Goal: Transaction & Acquisition: Book appointment/travel/reservation

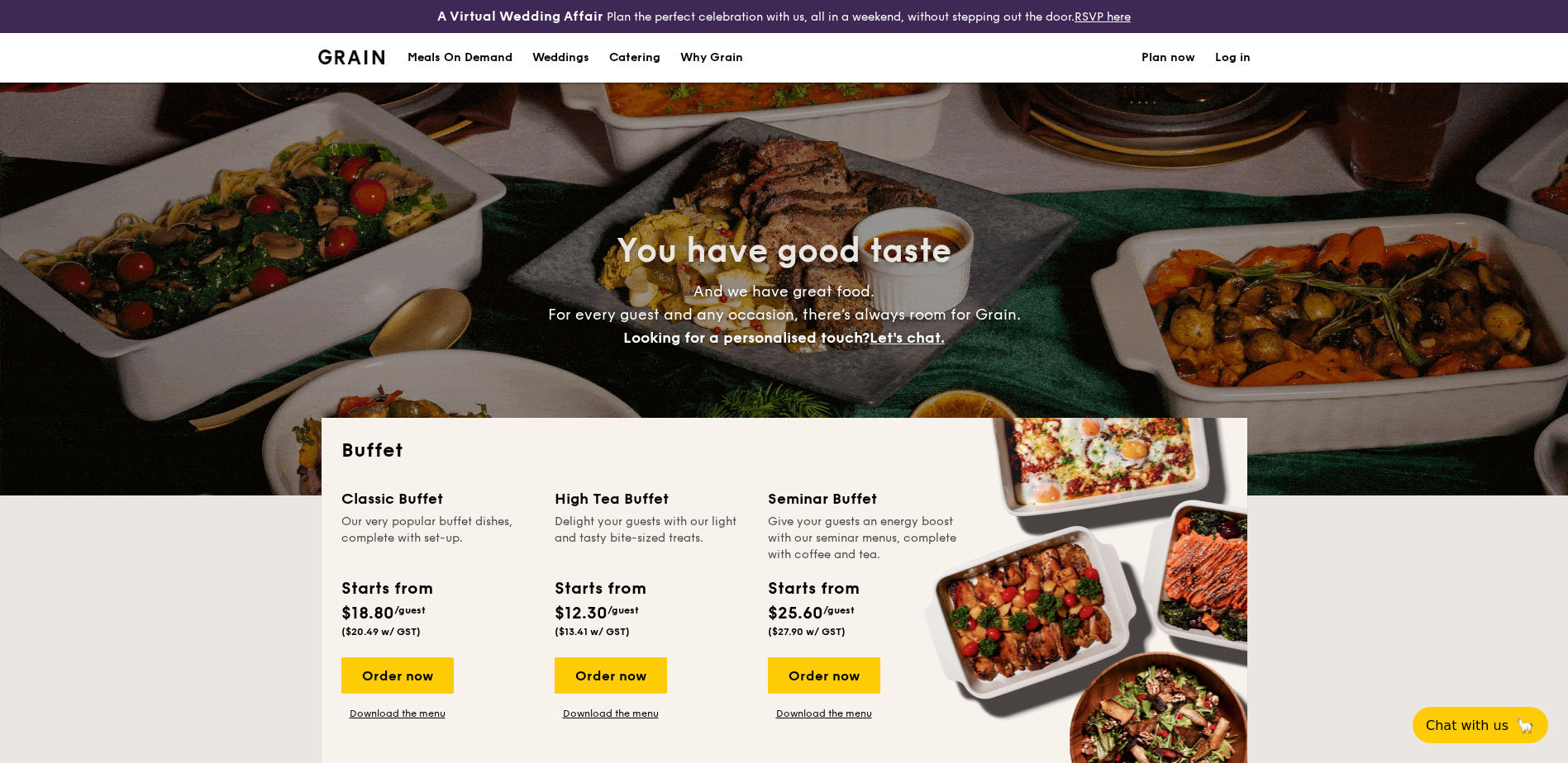
select select
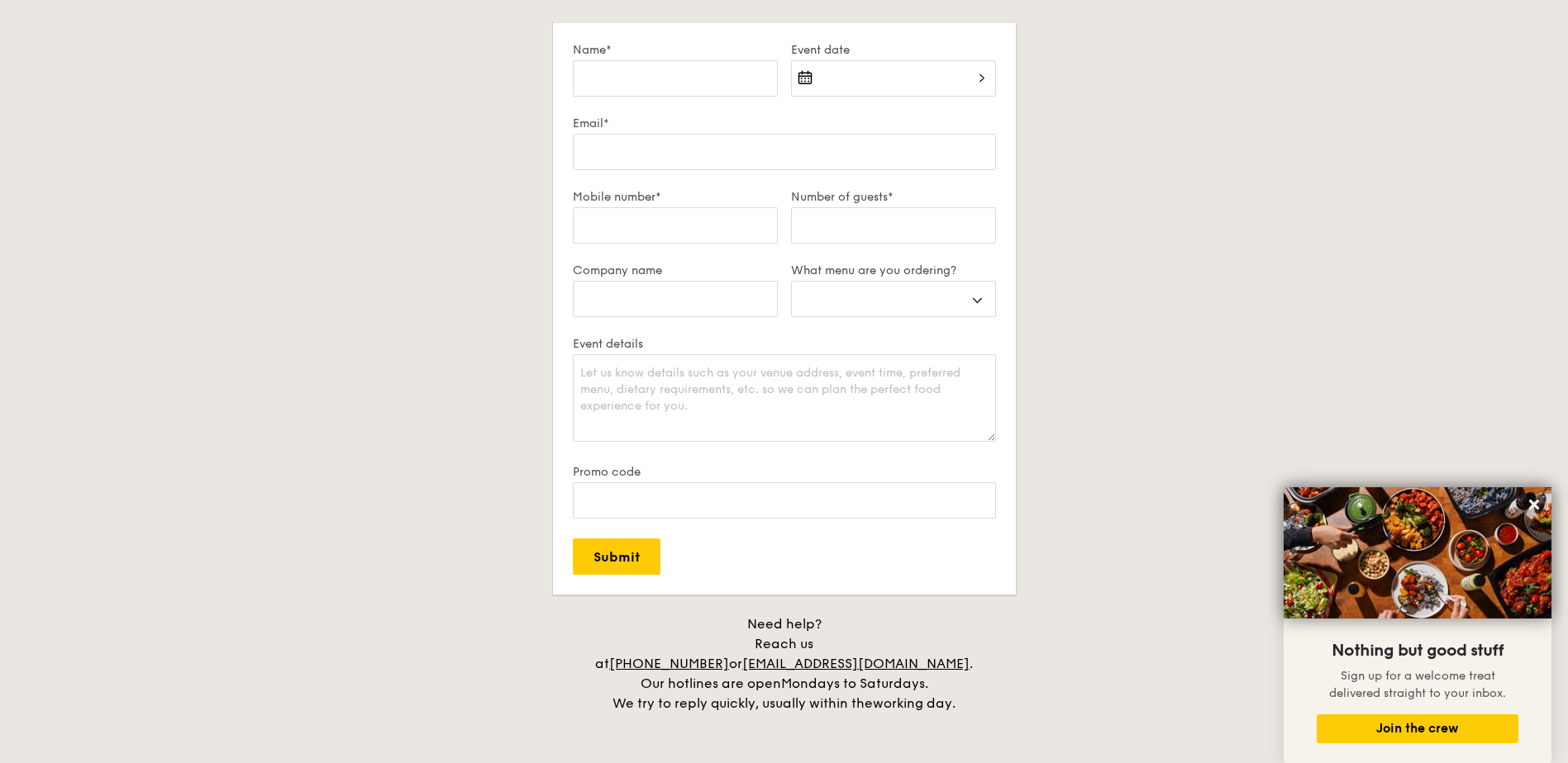
scroll to position [3139, 0]
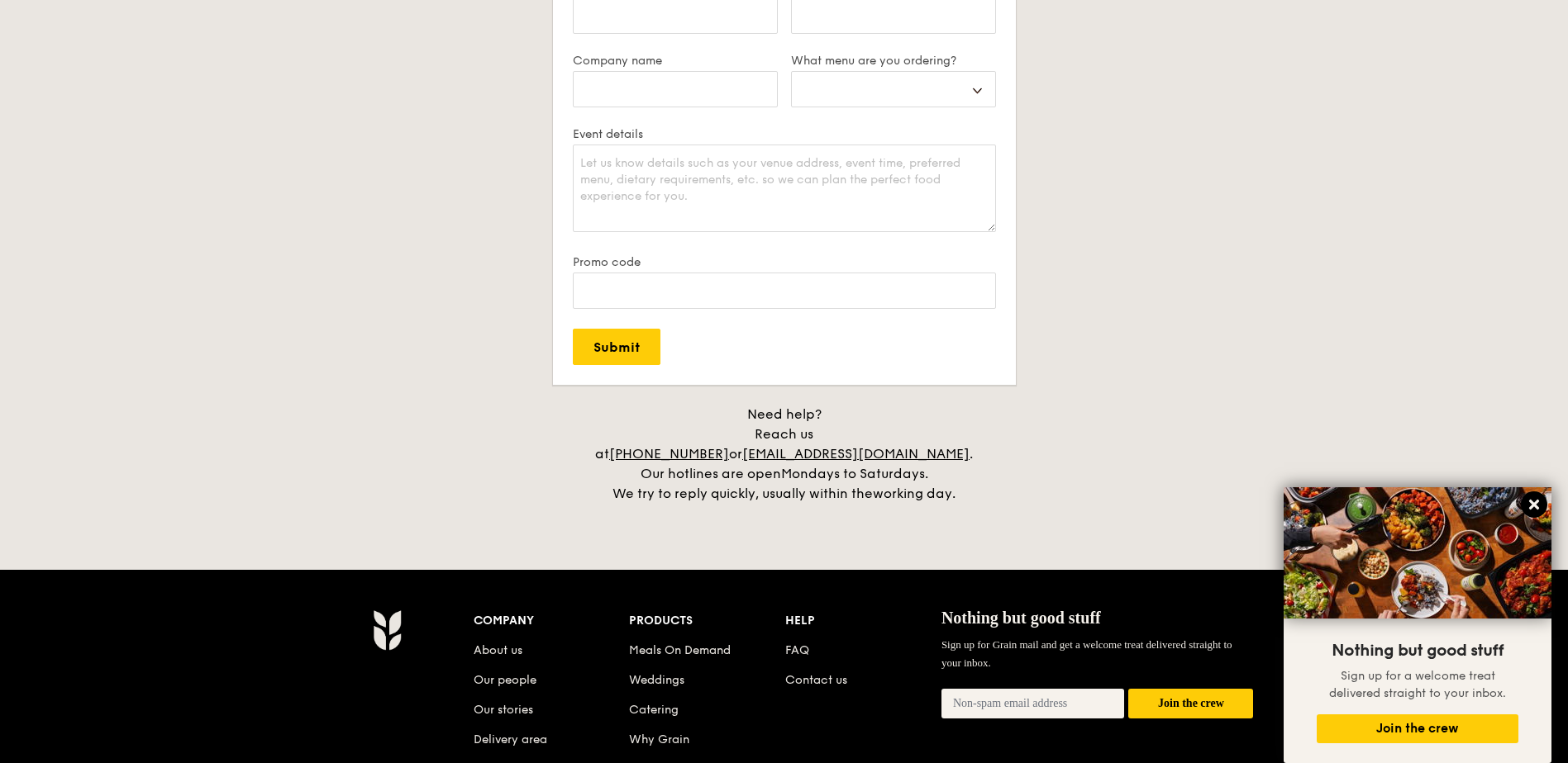
click at [1537, 510] on icon at bounding box center [1534, 504] width 10 height 10
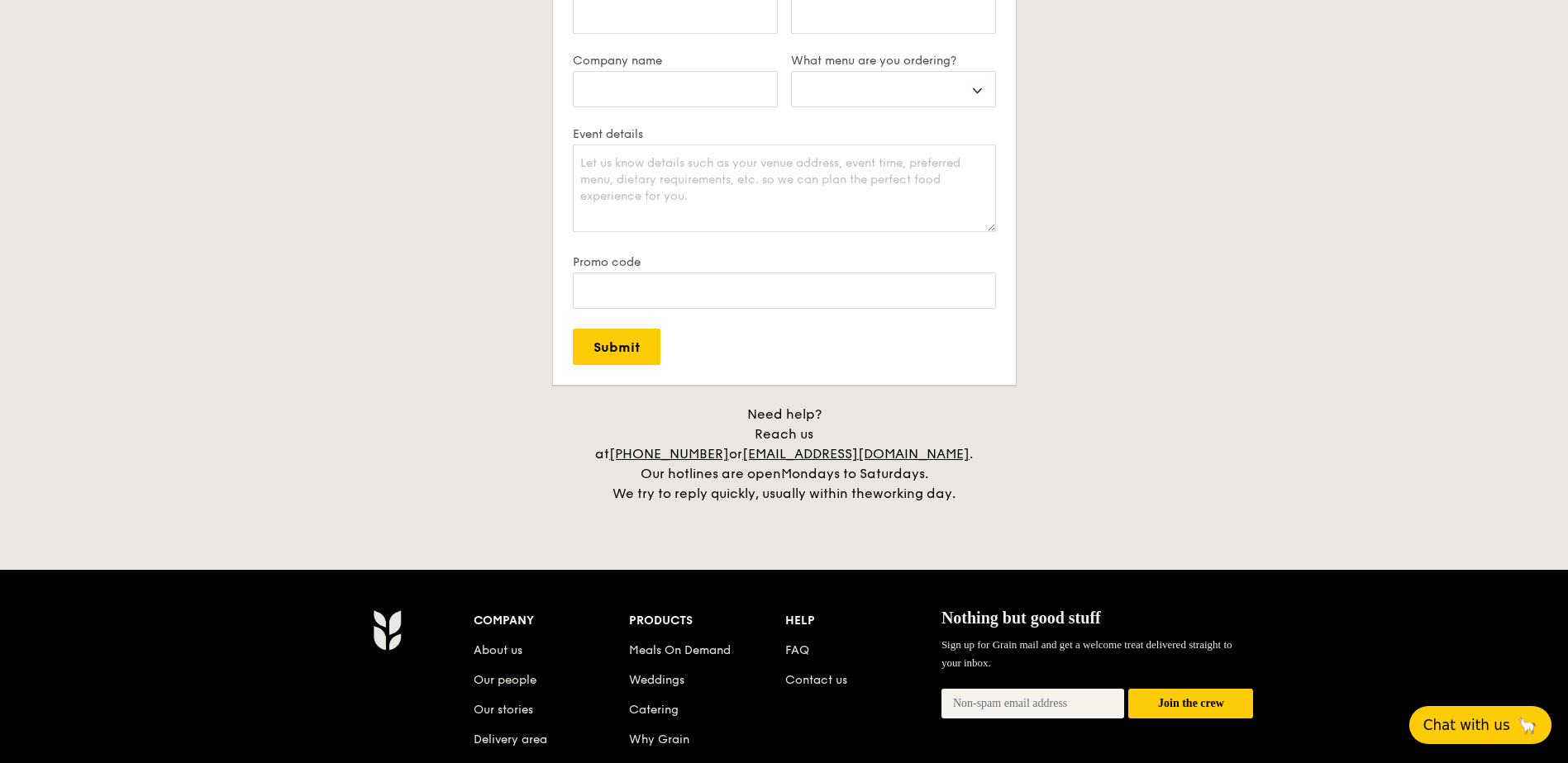
click at [1478, 731] on span "Chat with us" at bounding box center [1466, 725] width 86 height 17
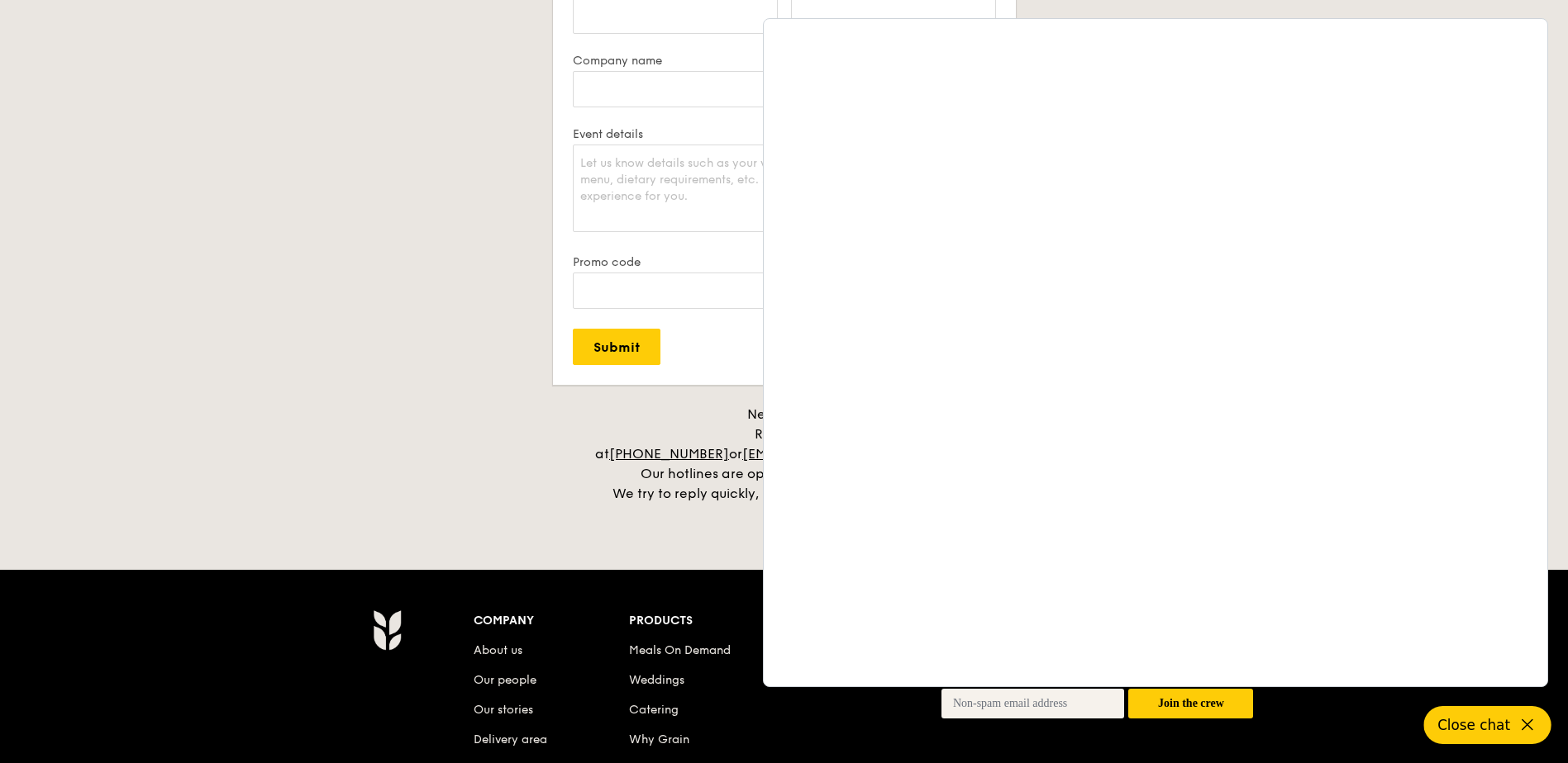
click at [331, 338] on div "Plan now We love hearing from our customers. Talk to us about anything. We are …" at bounding box center [784, 120] width 926 height 766
click at [1516, 737] on button "Close chat" at bounding box center [1488, 725] width 128 height 38
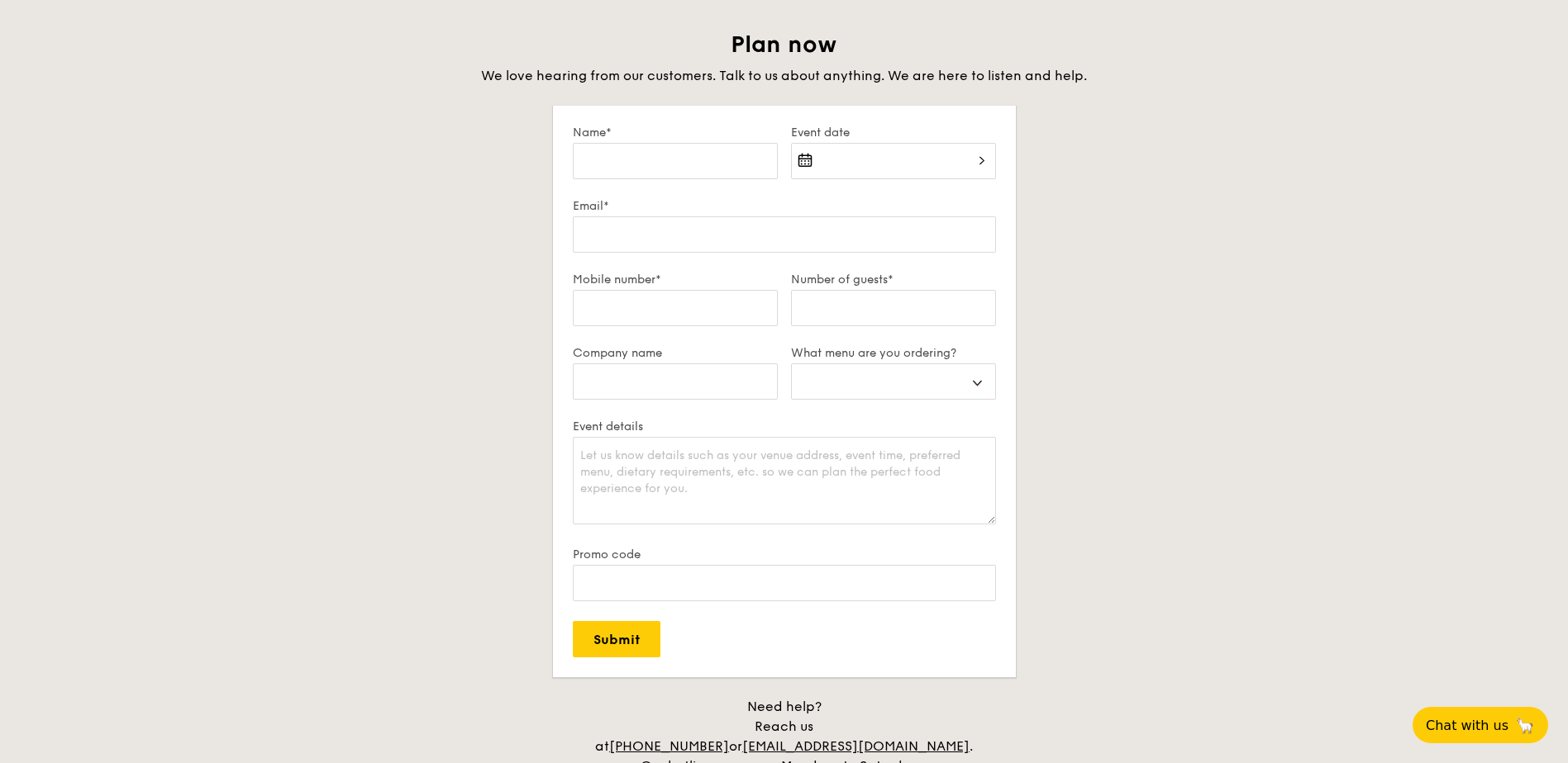
scroll to position [2808, 0]
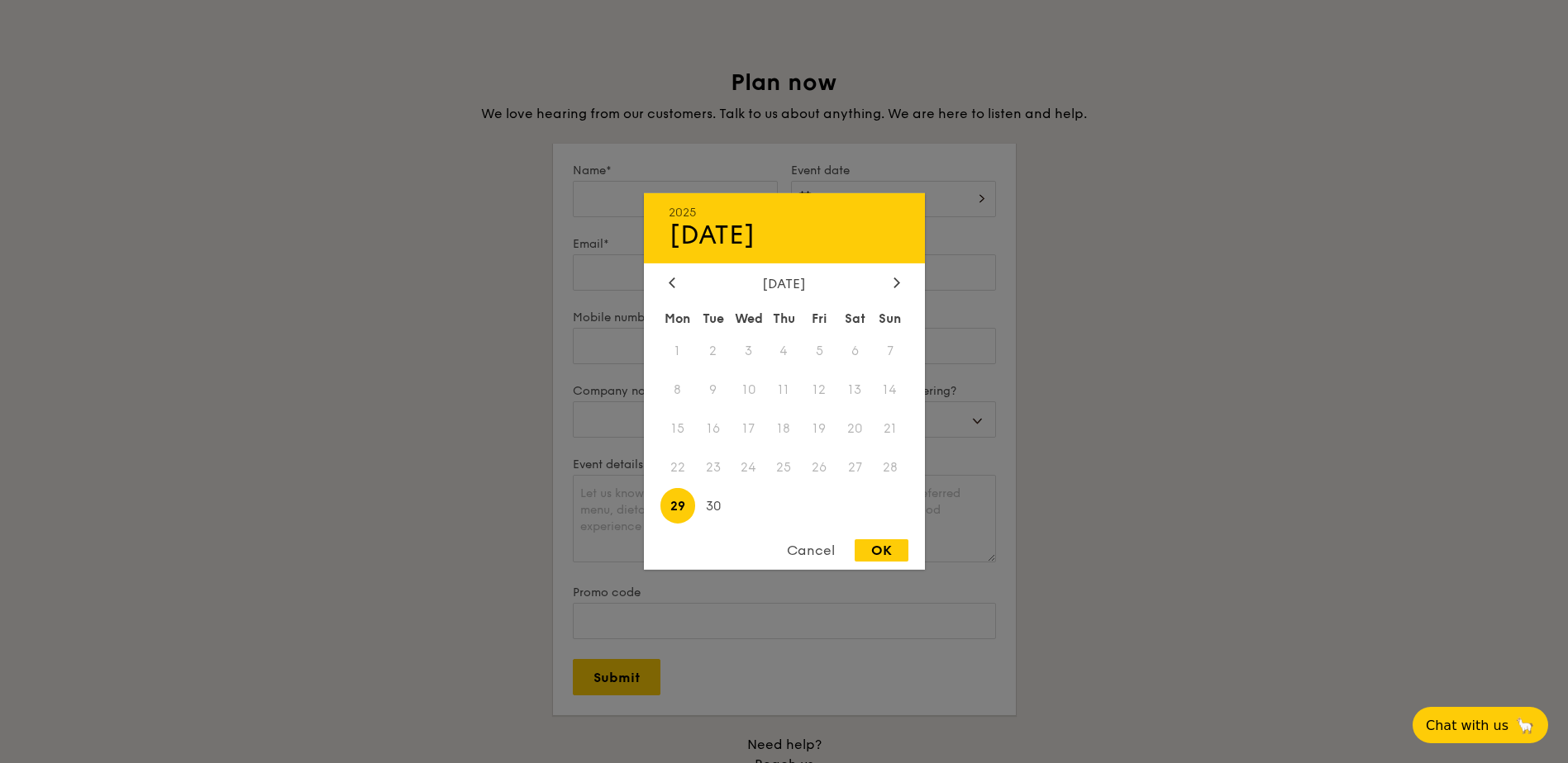
click at [862, 182] on div "2025 Sep [DATE] Tue Wed Thu Fri Sat Sun 1 2 3 4 5 6 7 8 9 10 11 12 13 14 15 16 …" at bounding box center [894, 209] width 205 height 56
click at [897, 276] on div at bounding box center [896, 284] width 15 height 16
click at [751, 346] on span "1" at bounding box center [749, 351] width 36 height 36
click at [908, 556] on div "Cancel OK" at bounding box center [784, 554] width 281 height 31
click at [905, 555] on div "OK" at bounding box center [881, 551] width 54 height 23
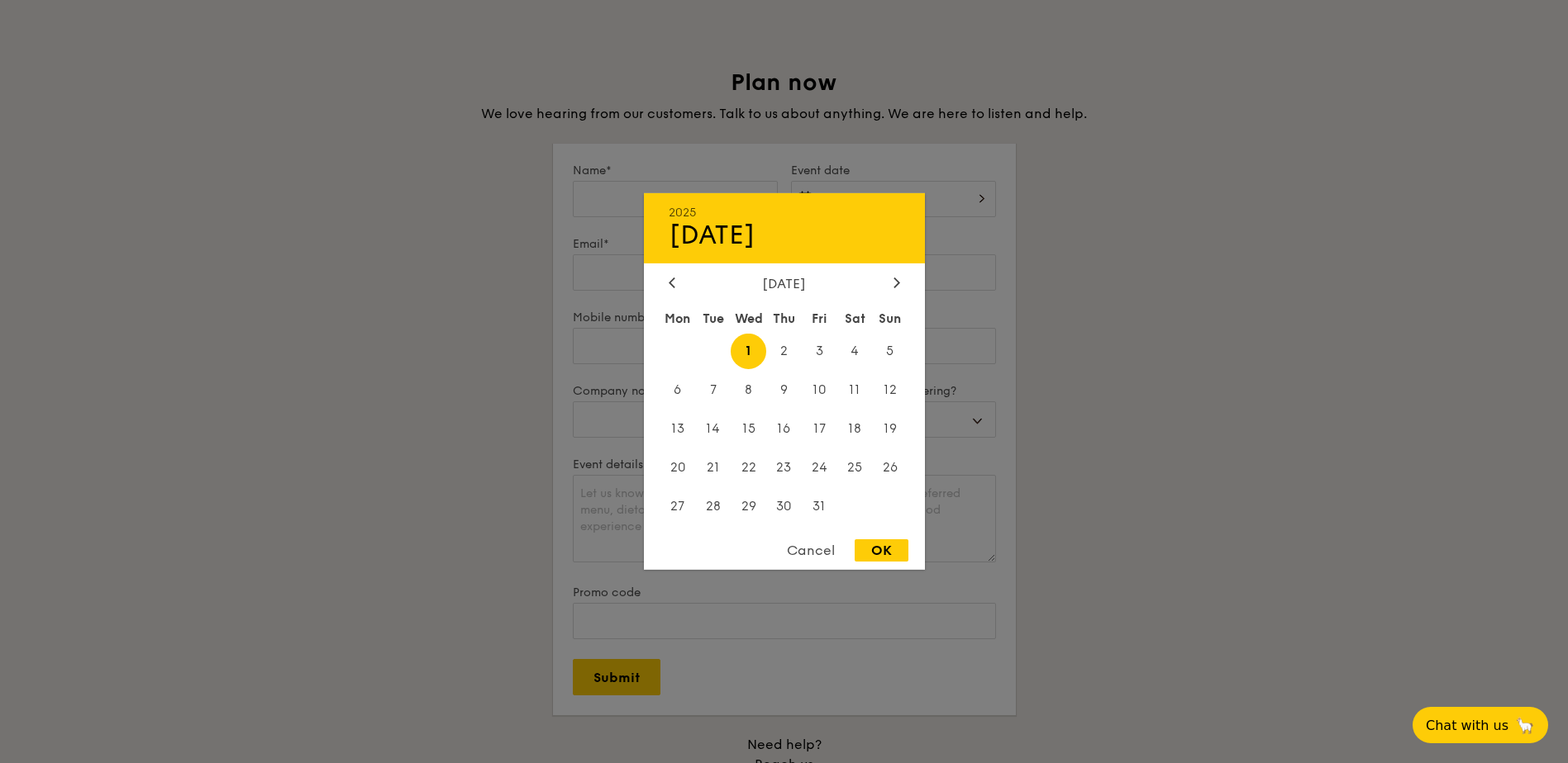
type input "[DATE]"
select select
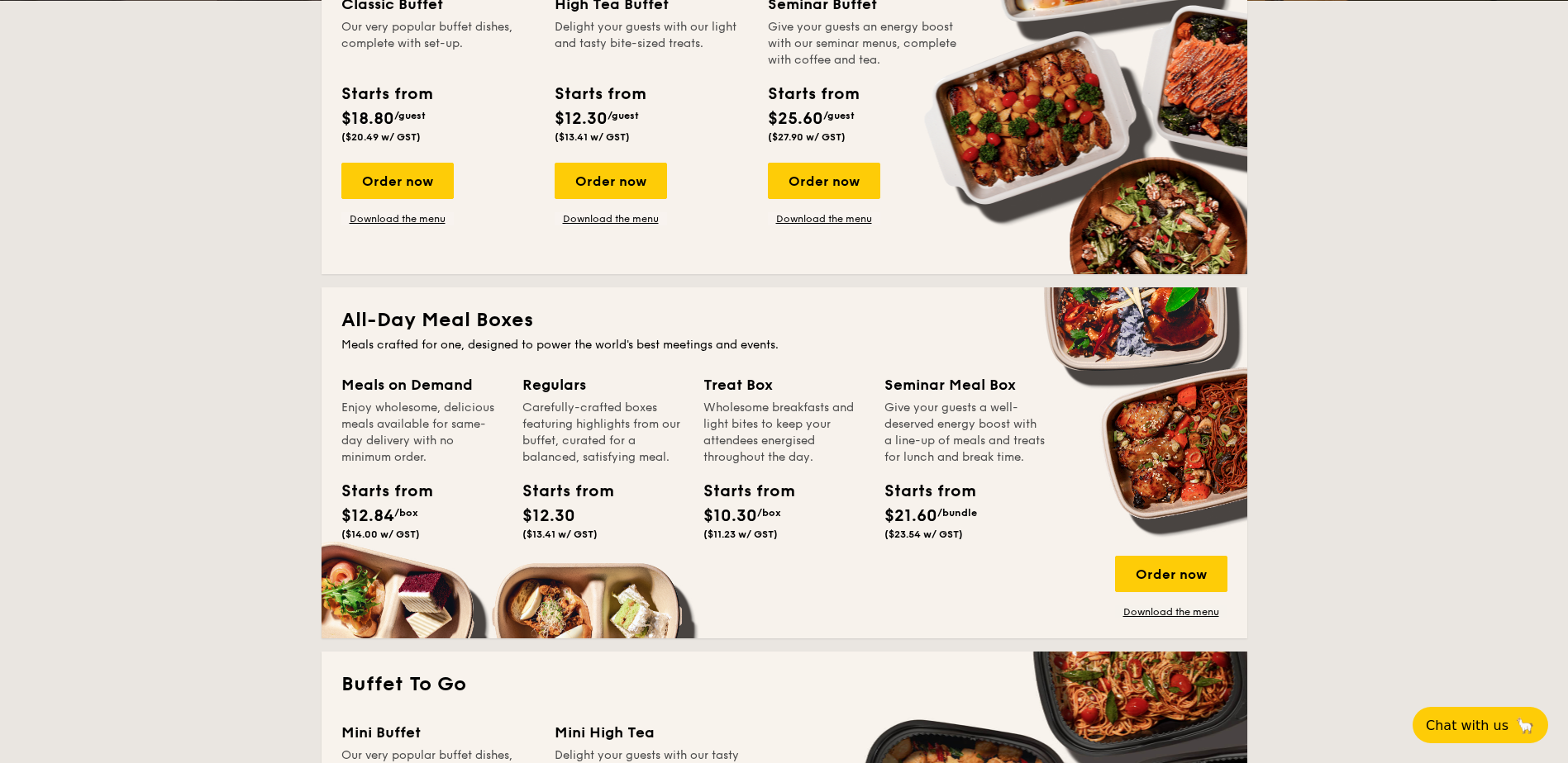
scroll to position [496, 0]
click at [1163, 608] on link "Download the menu" at bounding box center [1171, 611] width 113 height 13
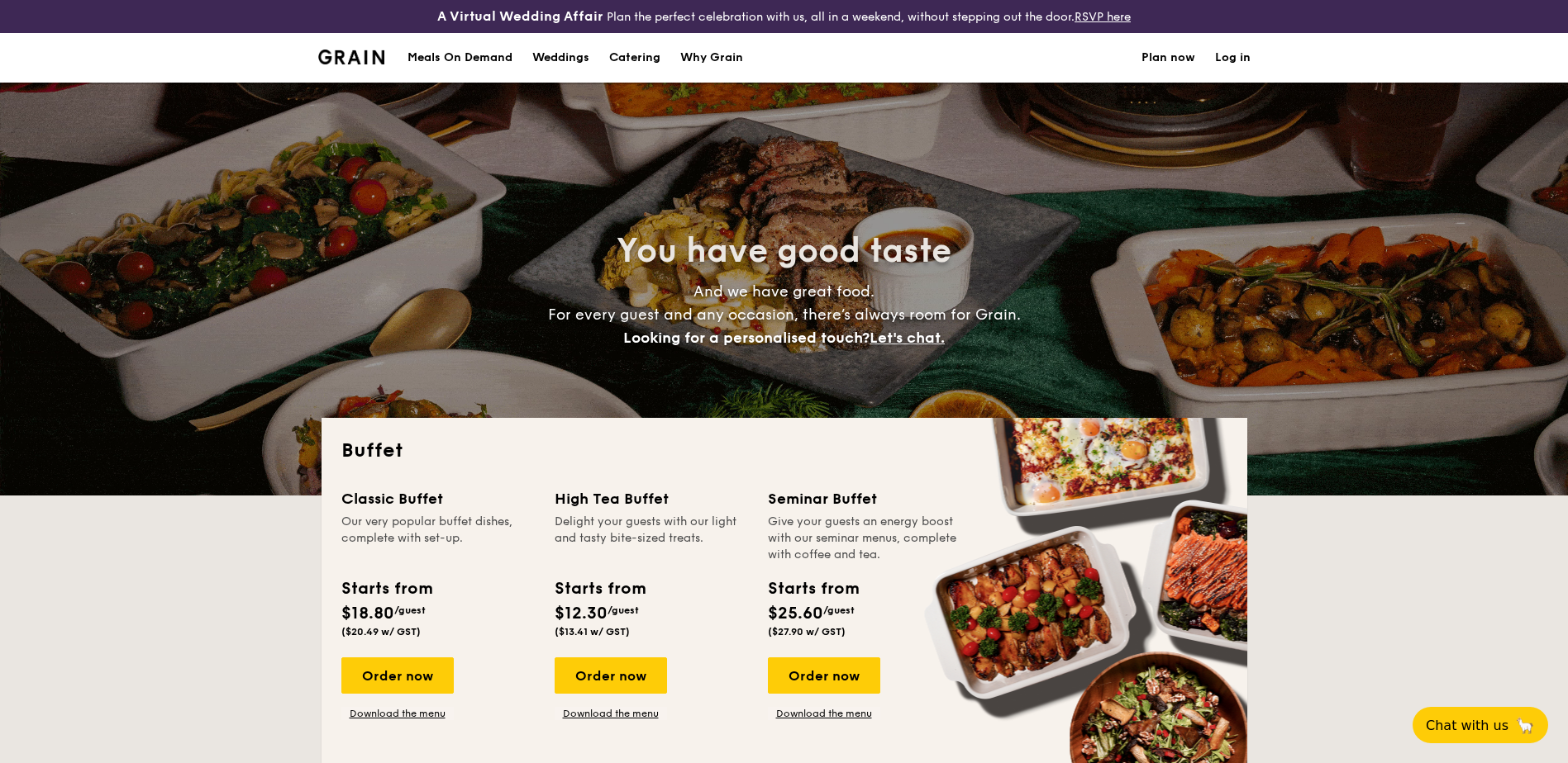
select select
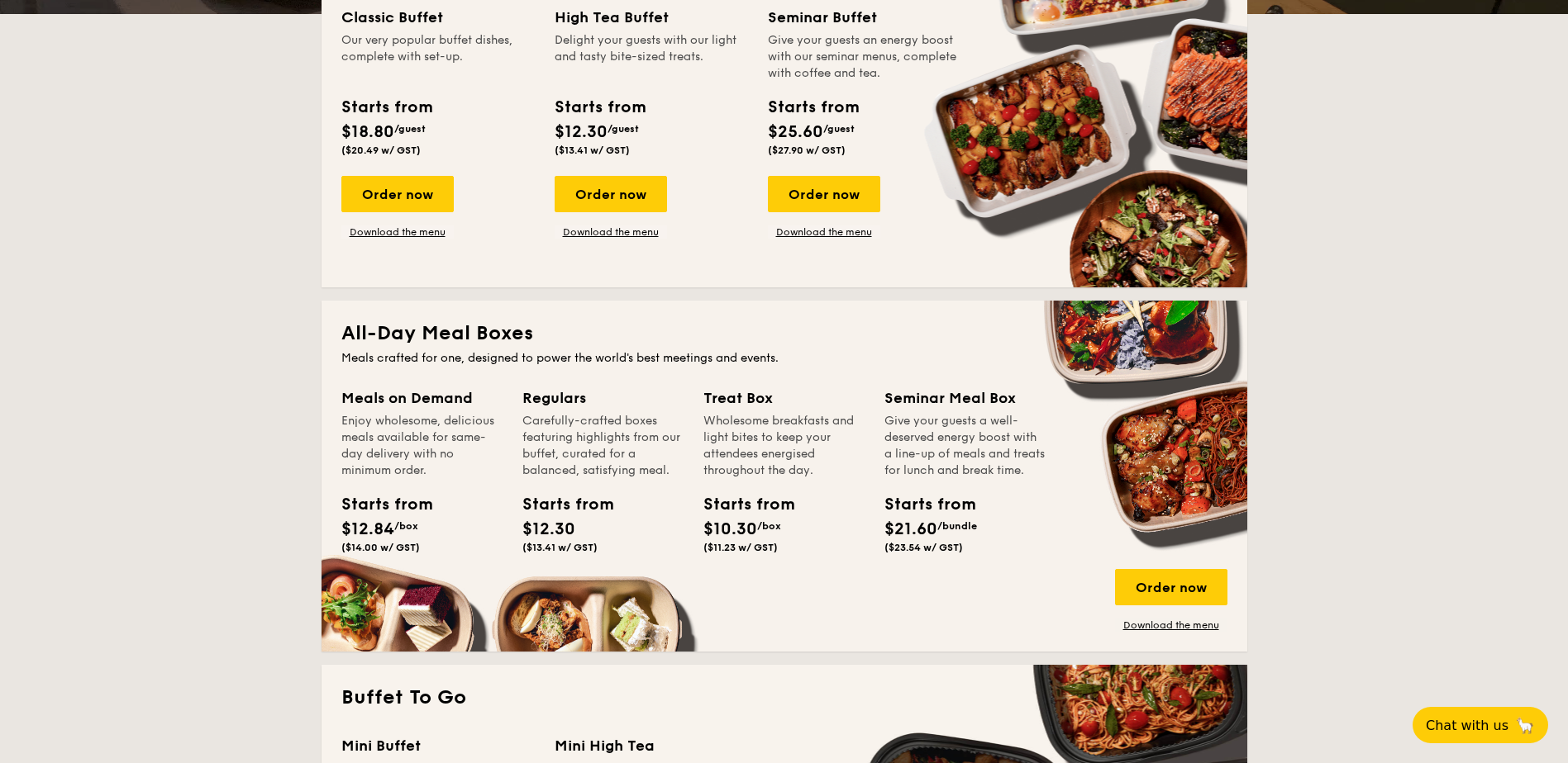
scroll to position [496, 0]
